Goal: Check status: Check status

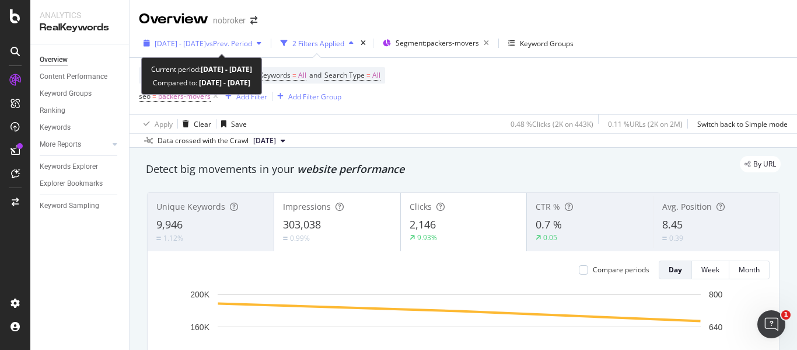
click at [252, 42] on span "vs Prev. Period" at bounding box center [229, 44] width 46 height 10
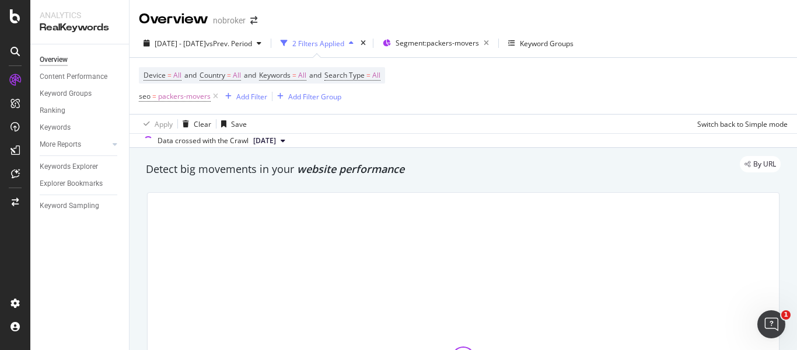
click at [245, 33] on div "2025 Sep. 22nd - Sep. 24th vs Prev. Period 2 Filters Applied Segment: packers-m…" at bounding box center [464, 88] width 668 height 119
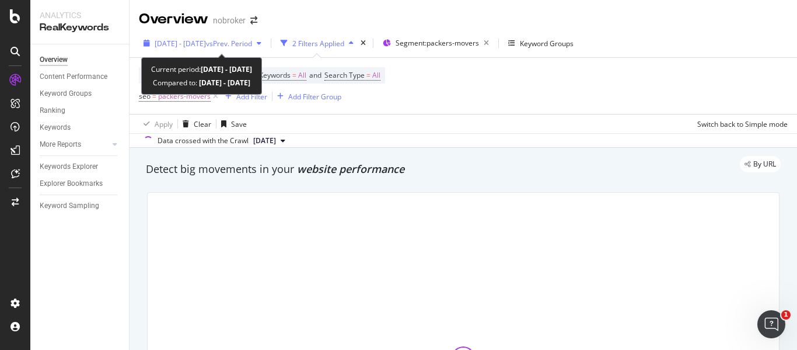
click at [248, 43] on span "vs Prev. Period" at bounding box center [229, 44] width 46 height 10
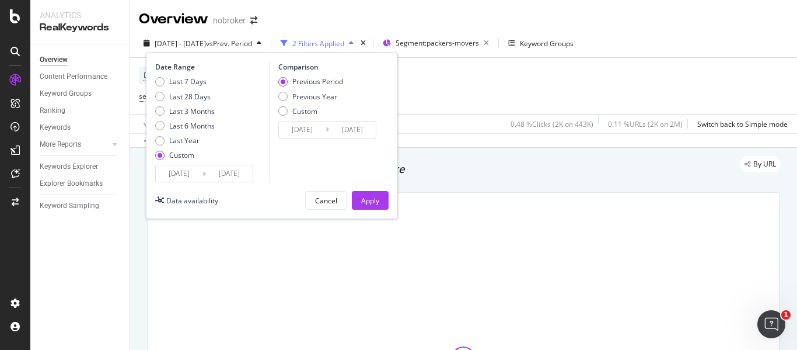
click at [234, 179] on input "[DATE]" at bounding box center [229, 173] width 47 height 16
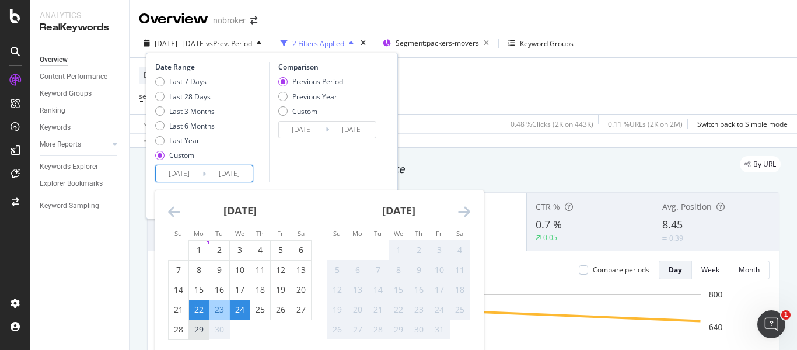
click at [195, 328] on div "29" at bounding box center [199, 329] width 20 height 12
type input "2025/09/29"
type input "2025/09/14"
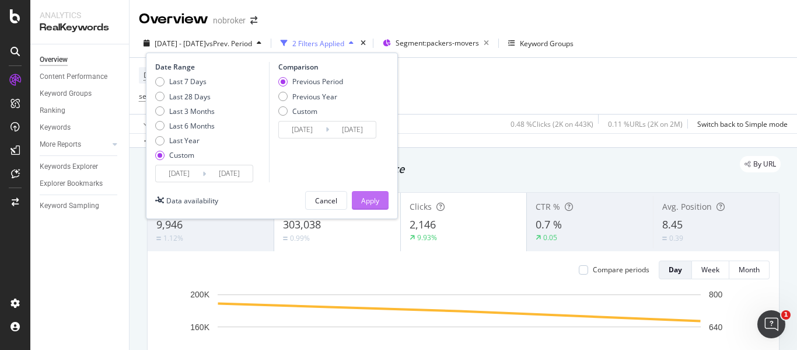
click at [383, 203] on button "Apply" at bounding box center [370, 200] width 37 height 19
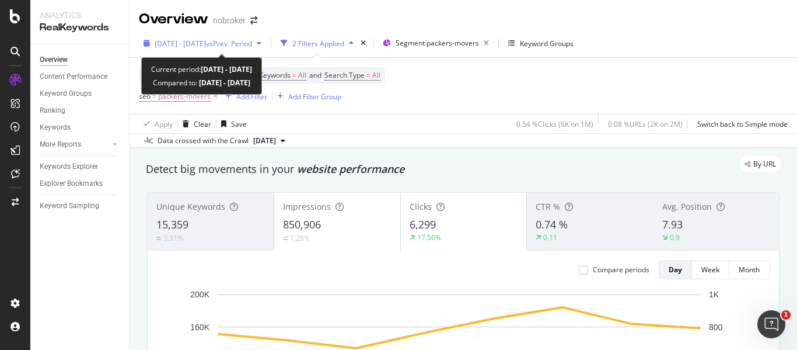
click at [252, 44] on span "vs Prev. Period" at bounding box center [229, 44] width 46 height 10
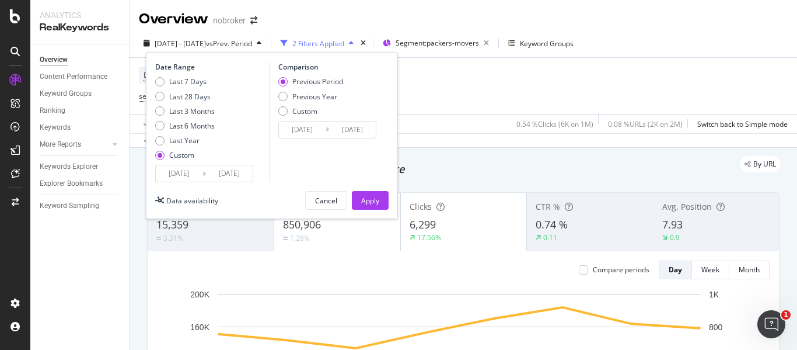
click at [186, 168] on input "[DATE]" at bounding box center [179, 173] width 47 height 16
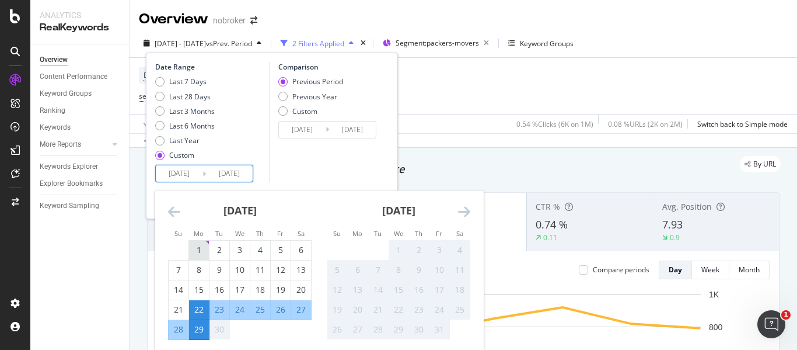
click at [201, 243] on div "1" at bounding box center [199, 250] width 20 height 19
type input "2025/09/01"
type input "2025/08/03"
type input "2025/08/31"
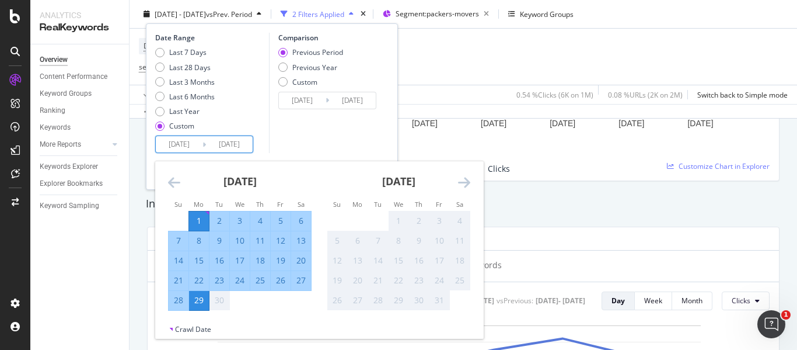
scroll to position [339, 0]
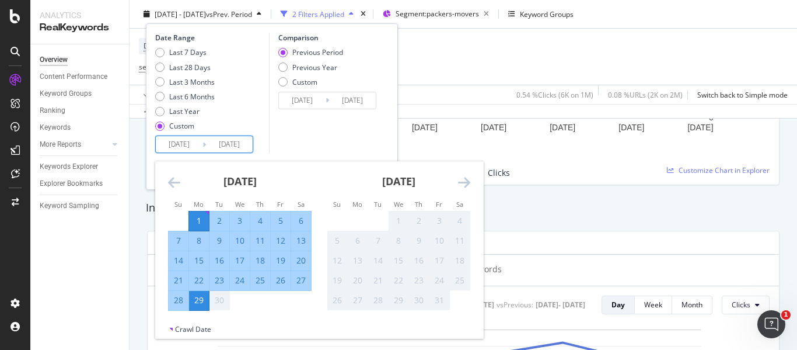
click at [277, 299] on td "Calendar" at bounding box center [281, 300] width 20 height 20
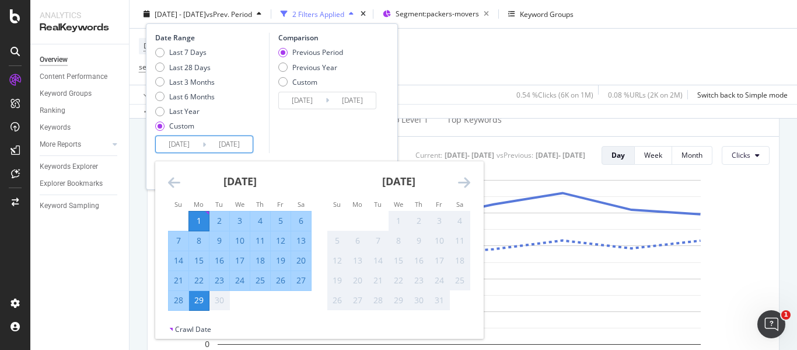
scroll to position [486, 0]
click at [319, 141] on div "Comparison Previous Period Previous Year Custom 2025/08/03 Navigate forward to …" at bounding box center [324, 93] width 111 height 120
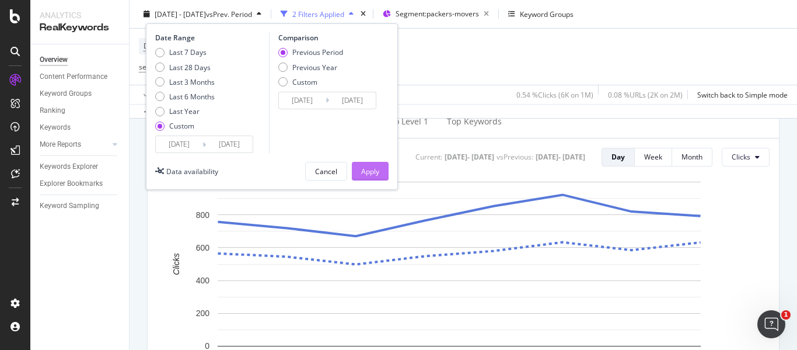
click at [384, 167] on button "Apply" at bounding box center [370, 171] width 37 height 19
